Goal: Task Accomplishment & Management: Use online tool/utility

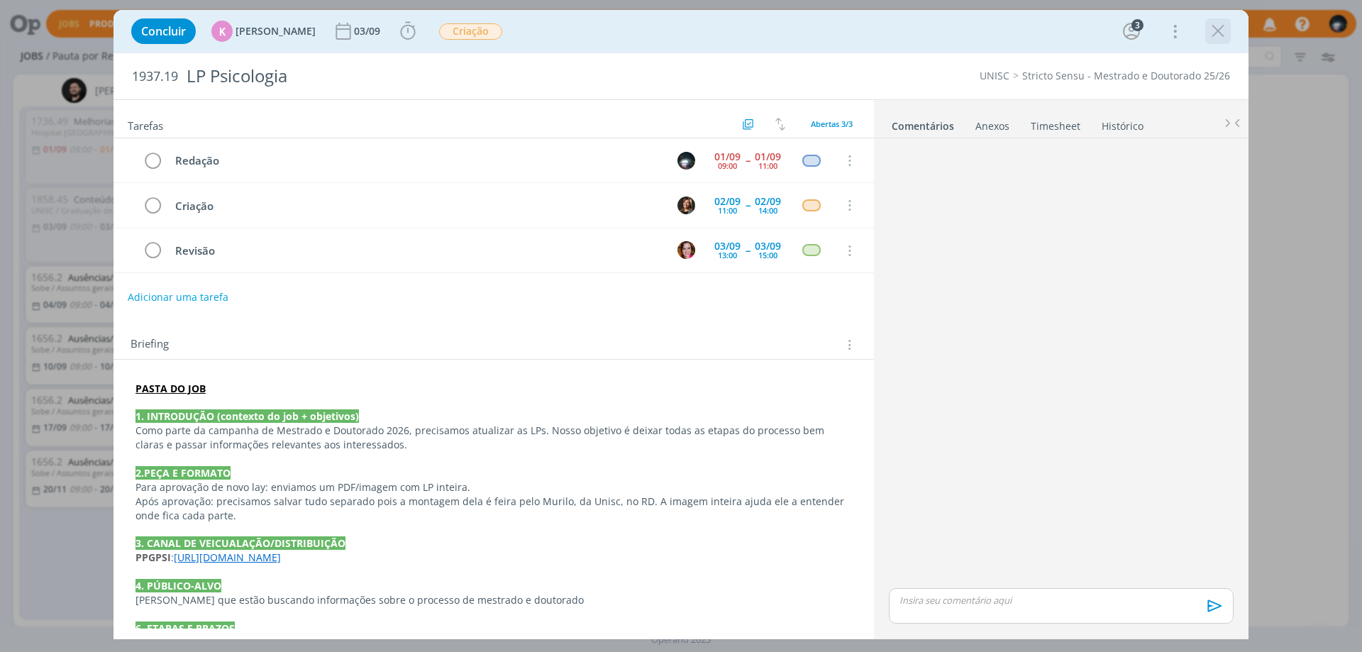
click at [1222, 26] on icon "dialog" at bounding box center [1218, 31] width 21 height 21
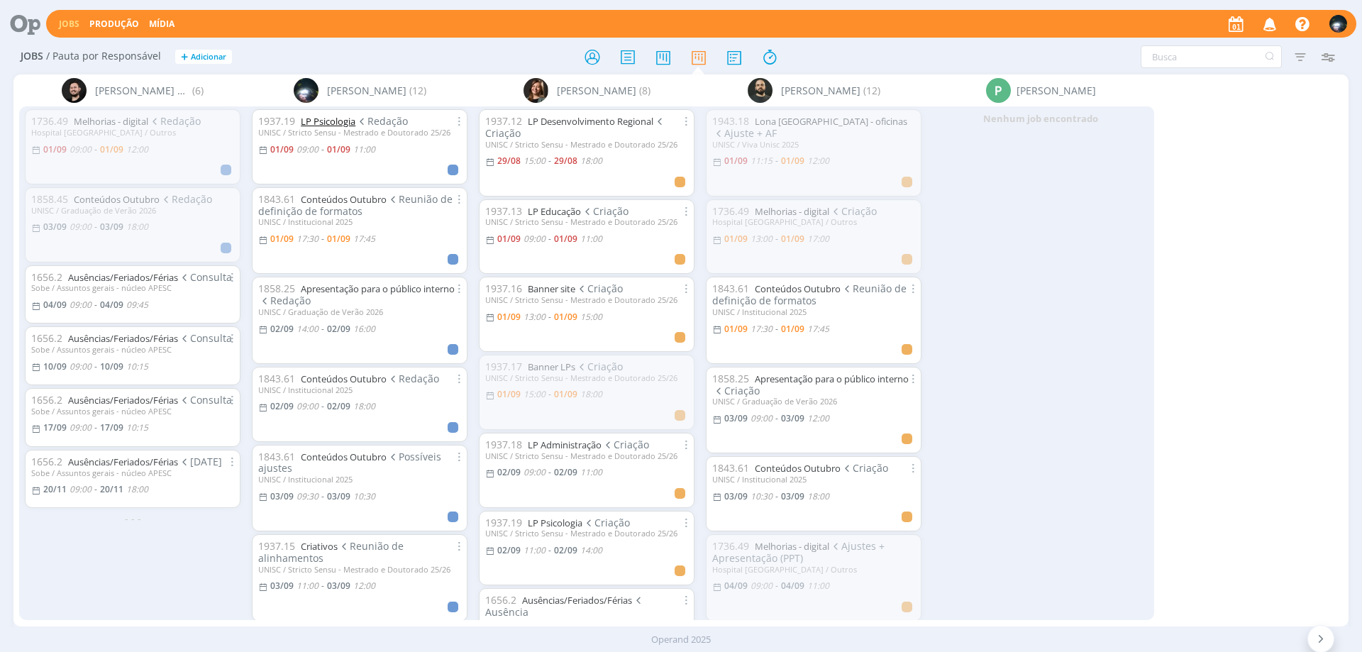
click at [331, 122] on link "LP Psicologia" at bounding box center [328, 121] width 55 height 13
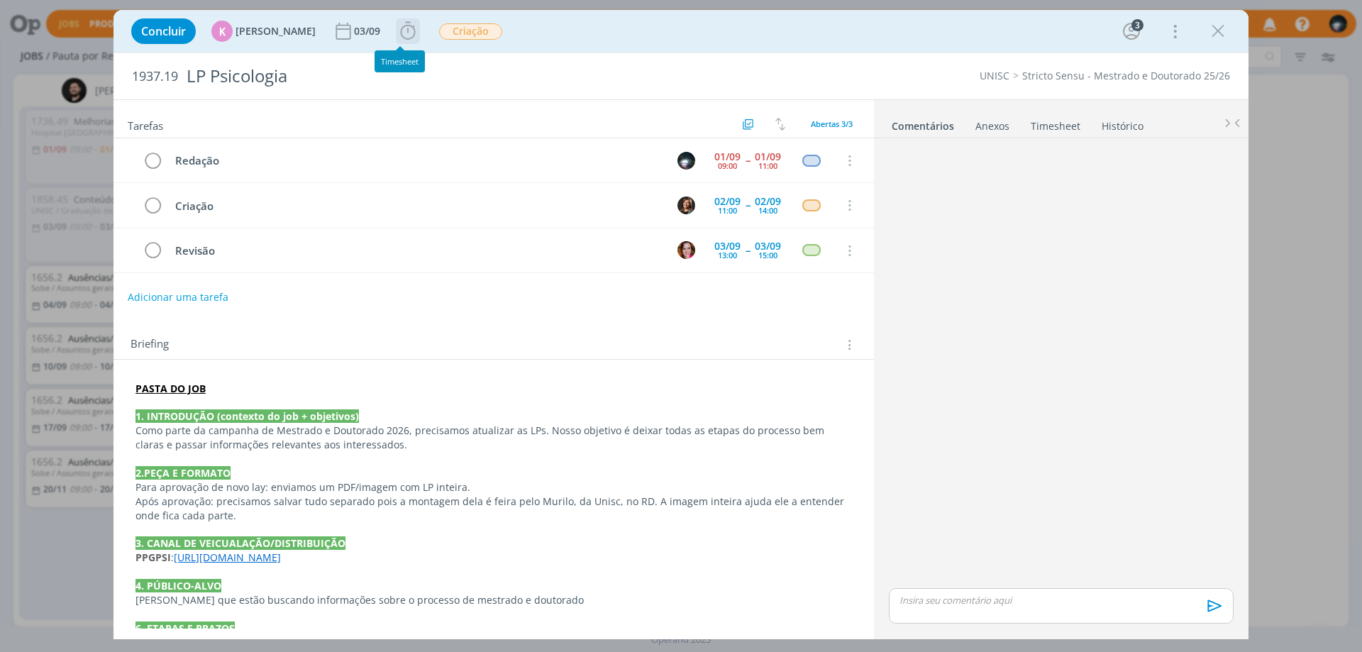
click at [404, 38] on icon "dialog" at bounding box center [407, 31] width 15 height 18
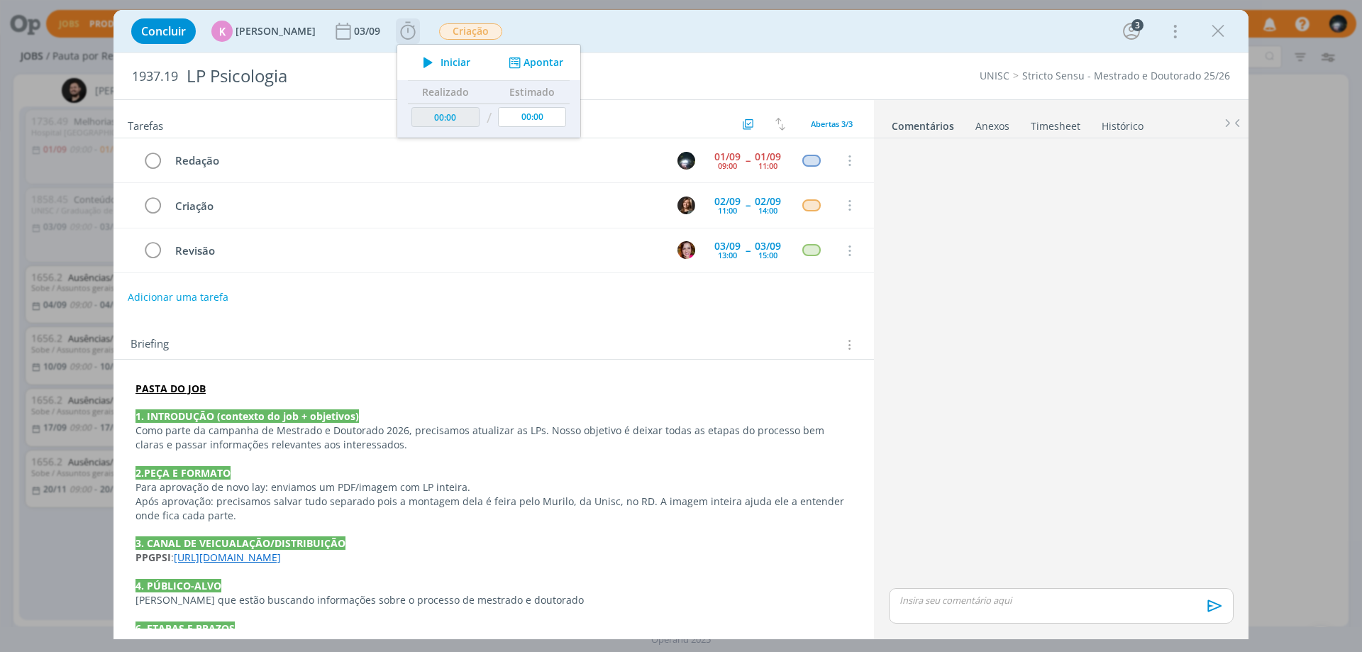
click at [519, 59] on button "Apontar" at bounding box center [534, 62] width 59 height 15
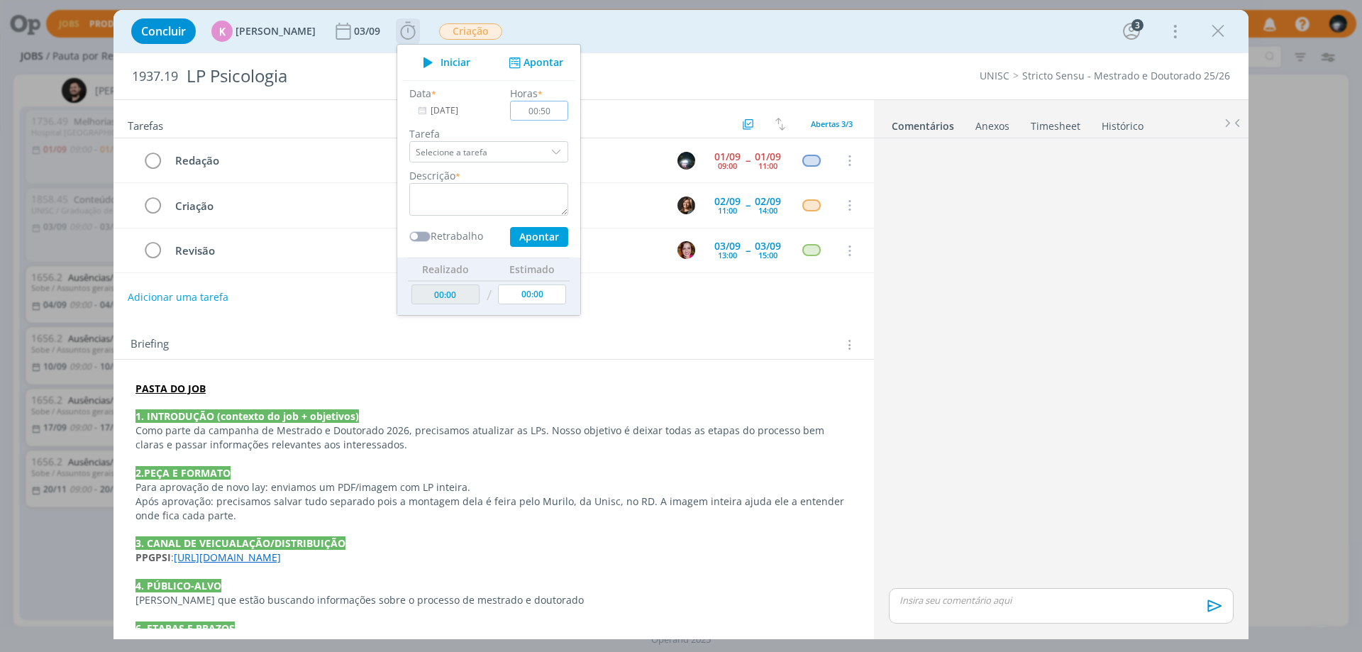
type input "00:50"
click at [490, 194] on textarea "dialog" at bounding box center [488, 199] width 159 height 33
type textarea "redação"
click at [528, 236] on button "Apontar" at bounding box center [539, 237] width 58 height 20
click at [618, 29] on div "Concluir K [PERSON_NAME] 03/09 Iniciar Apontar Data * [DATE] Horas * 00:50 Tare…" at bounding box center [681, 31] width 1114 height 34
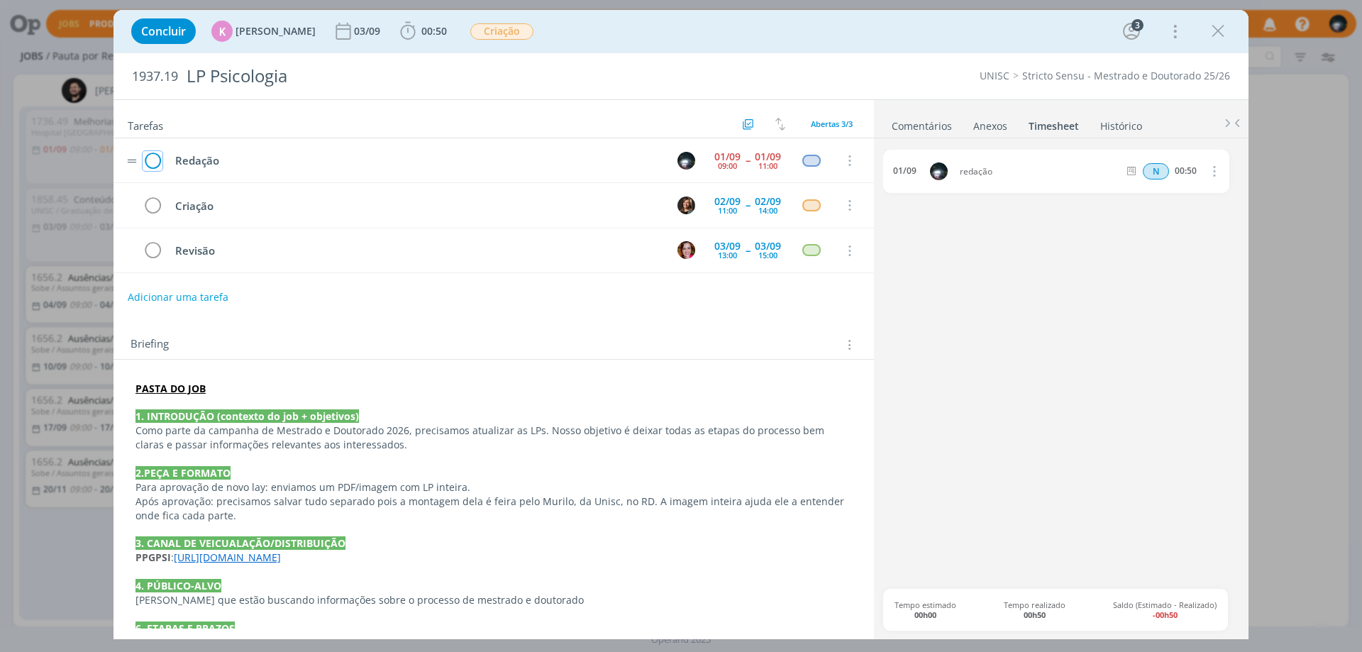
click at [152, 158] on icon "dialog" at bounding box center [153, 160] width 20 height 21
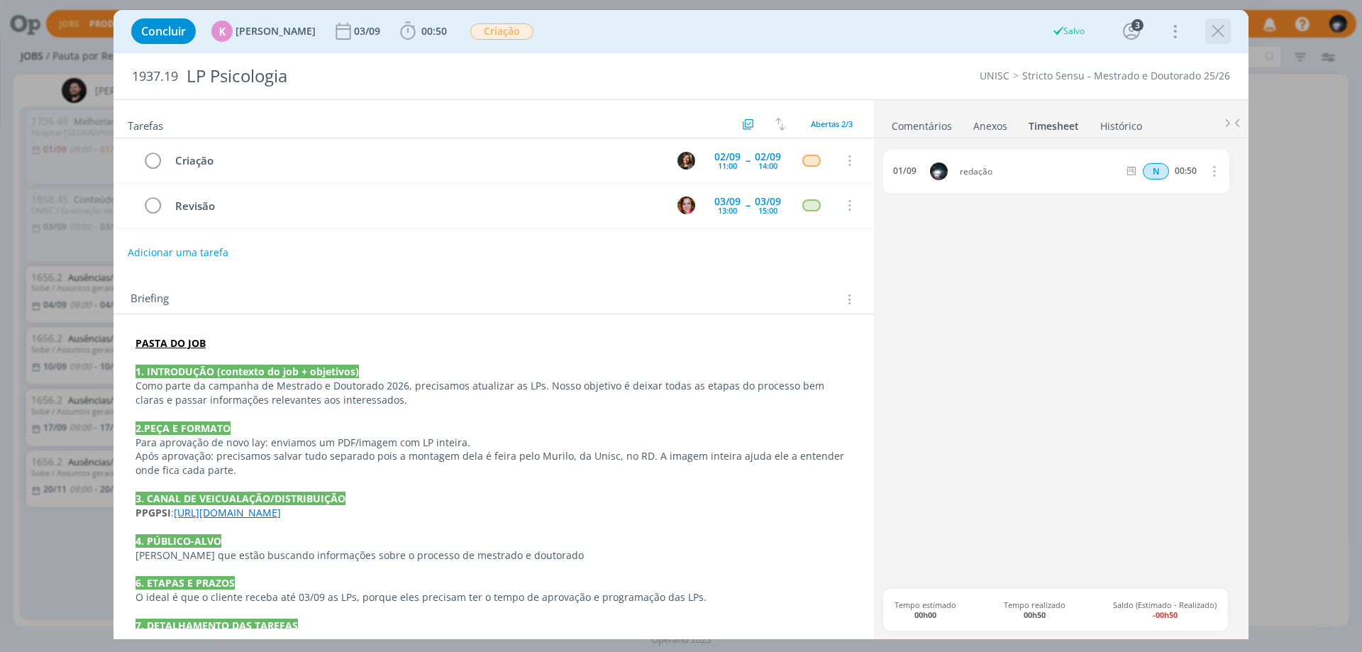
click at [1215, 32] on icon "dialog" at bounding box center [1218, 31] width 21 height 21
